Goal: Transaction & Acquisition: Obtain resource

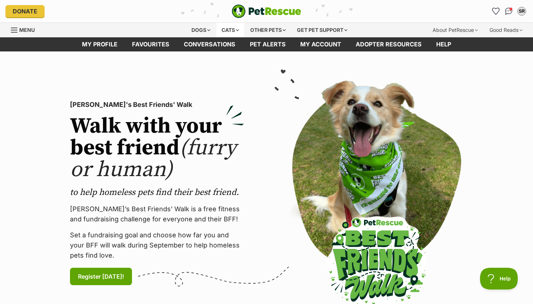
click at [233, 29] on div "Cats" at bounding box center [230, 30] width 28 height 15
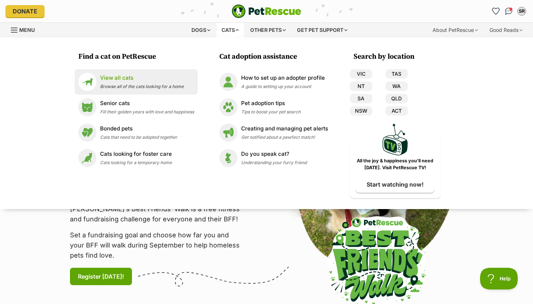
click at [94, 84] on img at bounding box center [87, 82] width 18 height 18
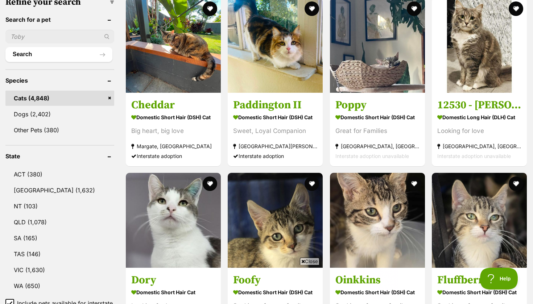
scroll to position [261, 0]
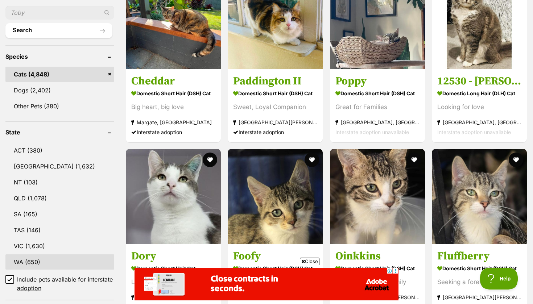
click at [15, 263] on link "WA (650)" at bounding box center [59, 262] width 109 height 15
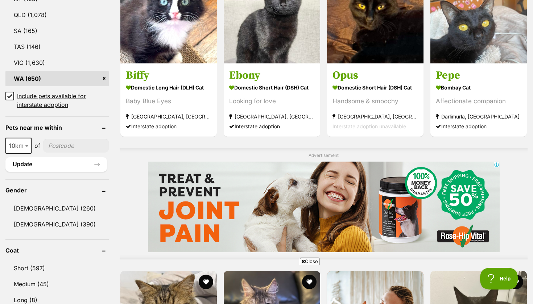
click at [11, 92] on input "Include pets available for interstate adoption" at bounding box center [9, 96] width 9 height 9
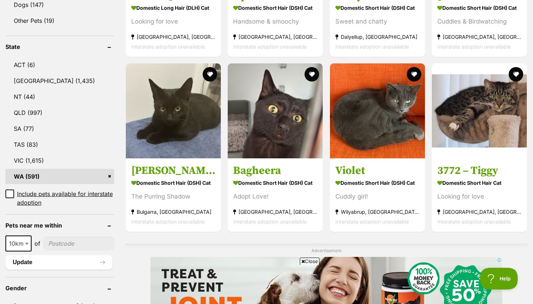
scroll to position [331, 0]
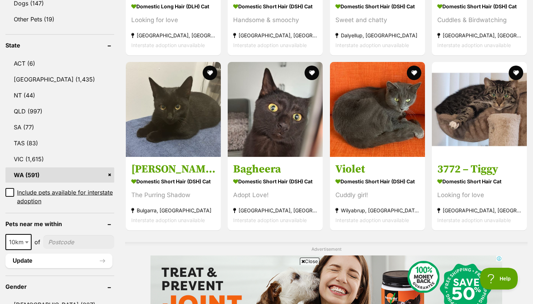
click at [56, 243] on input"] "postcode" at bounding box center [78, 242] width 71 height 14
type input"] "6014"
click at [28, 241] on b at bounding box center [27, 242] width 4 height 2
select select "50"
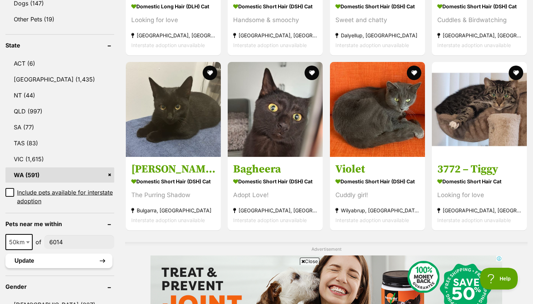
click at [78, 264] on button "Update" at bounding box center [58, 261] width 107 height 15
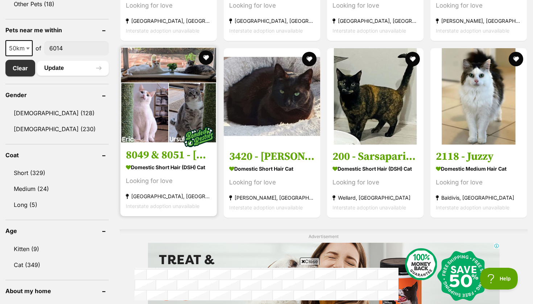
scroll to position [361, 0]
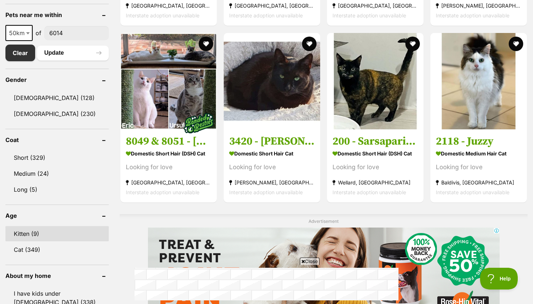
click at [41, 230] on link "Kitten (9)" at bounding box center [56, 233] width 103 height 15
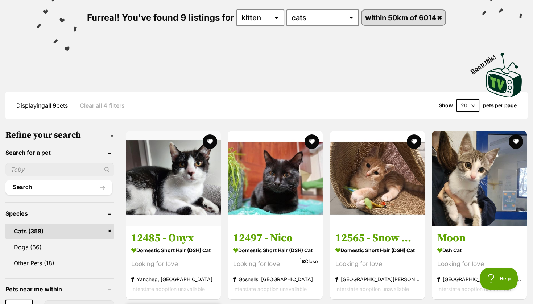
scroll to position [100, 0]
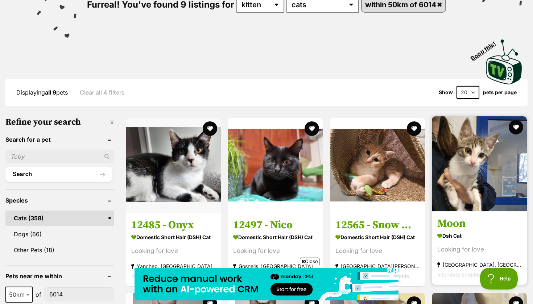
click at [458, 192] on img at bounding box center [479, 163] width 95 height 95
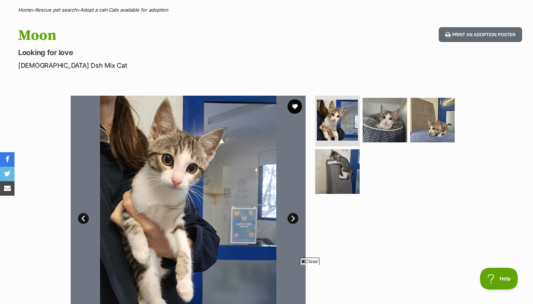
scroll to position [56, 0]
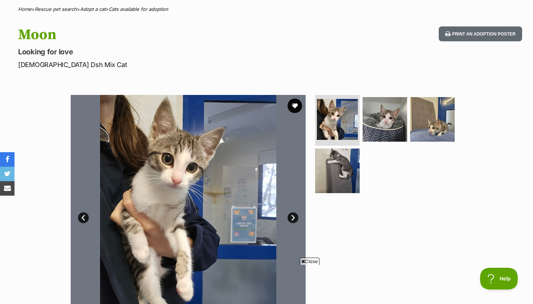
click at [288, 214] on img at bounding box center [188, 212] width 235 height 235
click at [295, 219] on link "Next" at bounding box center [293, 217] width 11 height 11
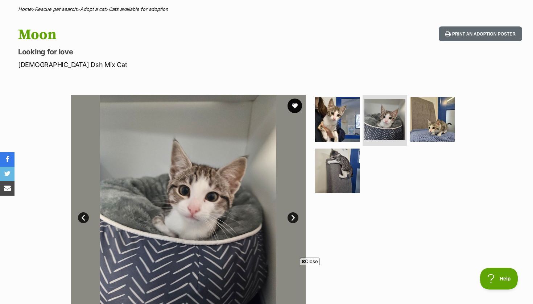
click at [295, 219] on link "Next" at bounding box center [293, 217] width 11 height 11
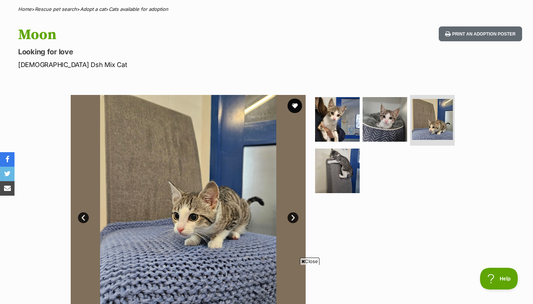
click at [295, 219] on link "Next" at bounding box center [293, 217] width 11 height 11
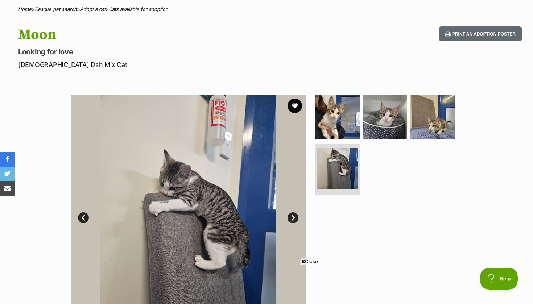
click at [295, 219] on link "Next" at bounding box center [293, 217] width 11 height 11
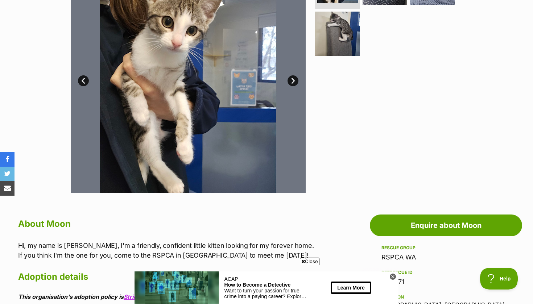
scroll to position [185, 0]
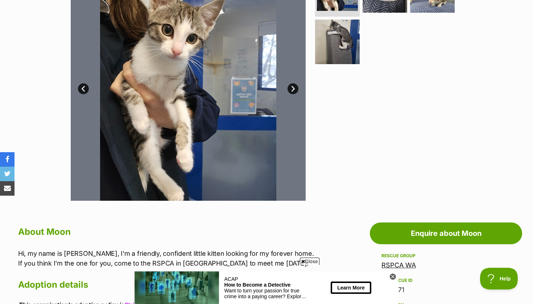
click at [286, 88] on img at bounding box center [188, 83] width 235 height 235
click at [290, 88] on link "Next" at bounding box center [293, 88] width 11 height 11
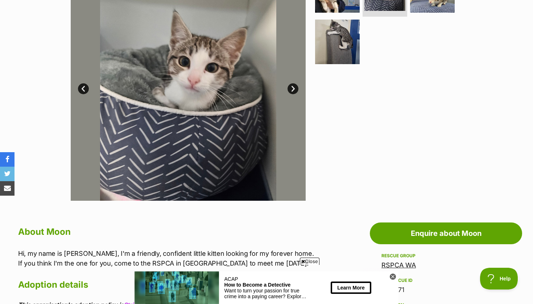
click at [290, 88] on link "Next" at bounding box center [293, 88] width 11 height 11
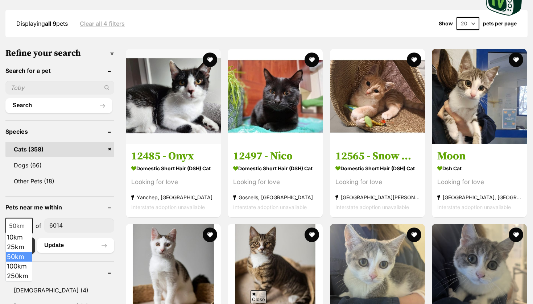
click at [31, 224] on span at bounding box center [28, 226] width 7 height 16
select select "100"
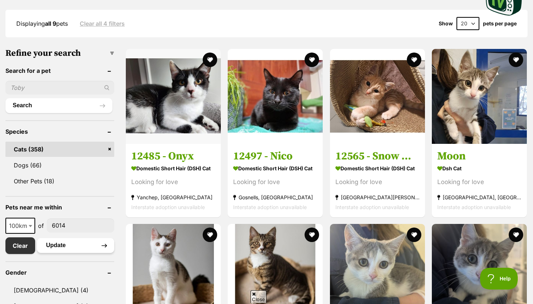
click at [71, 248] on button "Update" at bounding box center [75, 245] width 77 height 15
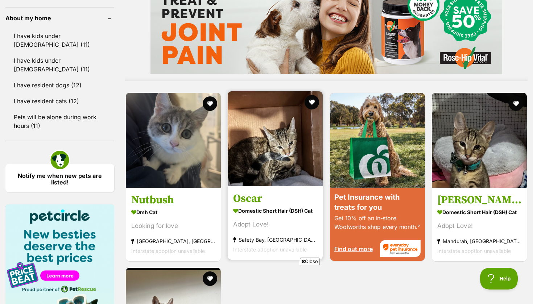
scroll to position [623, 0]
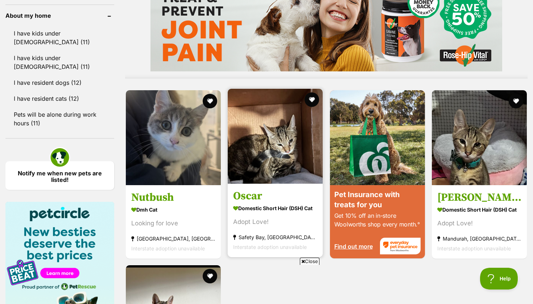
click at [252, 167] on img at bounding box center [275, 136] width 95 height 95
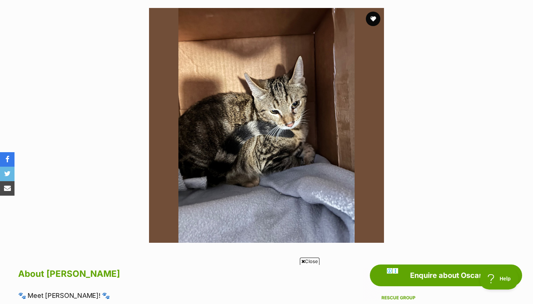
scroll to position [95, 0]
